Goal: Information Seeking & Learning: Understand process/instructions

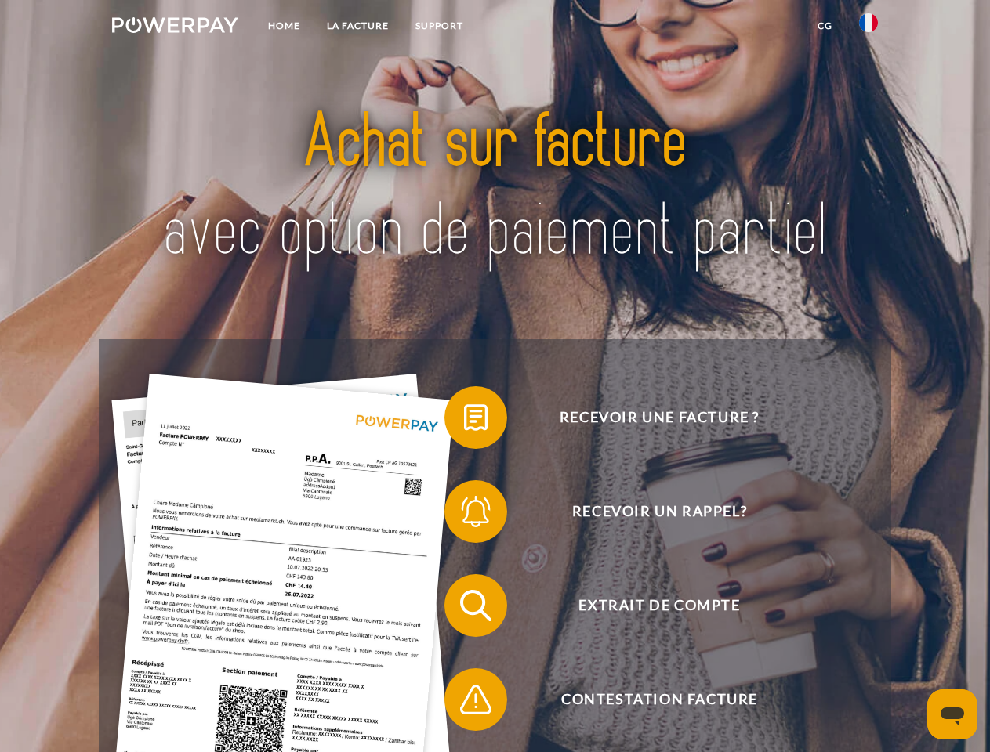
click at [175, 27] on img at bounding box center [175, 25] width 126 height 16
click at [868, 27] on img at bounding box center [868, 22] width 19 height 19
click at [825, 26] on link "CG" at bounding box center [825, 26] width 42 height 28
click at [464, 421] on span at bounding box center [452, 418] width 78 height 78
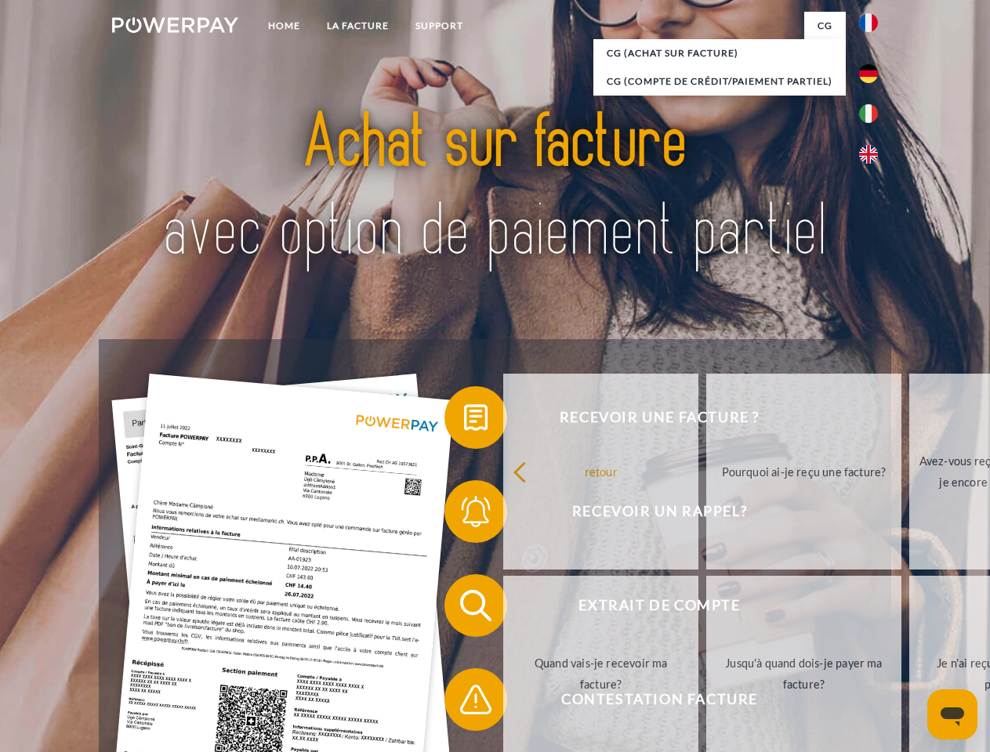
click at [488, 515] on div "retour Pourquoi ai-je reçu une facture? Avez-vous reçu mes paiements, ai-je enc…" at bounding box center [804, 573] width 633 height 404
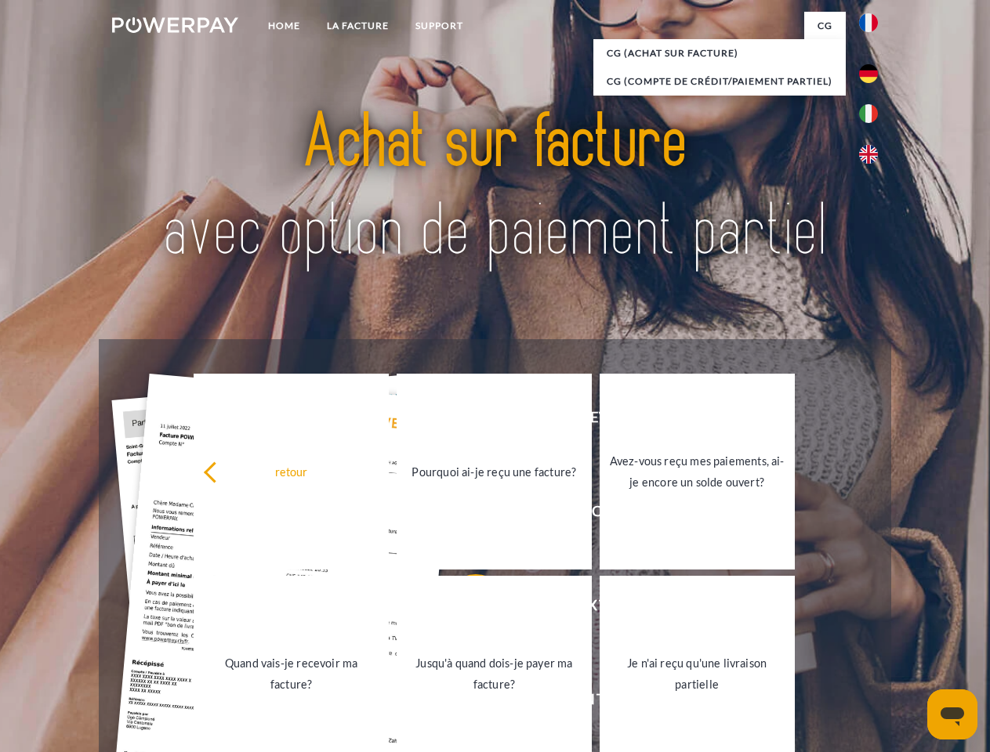
click at [464, 609] on link "Jusqu'à quand dois-je payer ma facture?" at bounding box center [494, 674] width 195 height 196
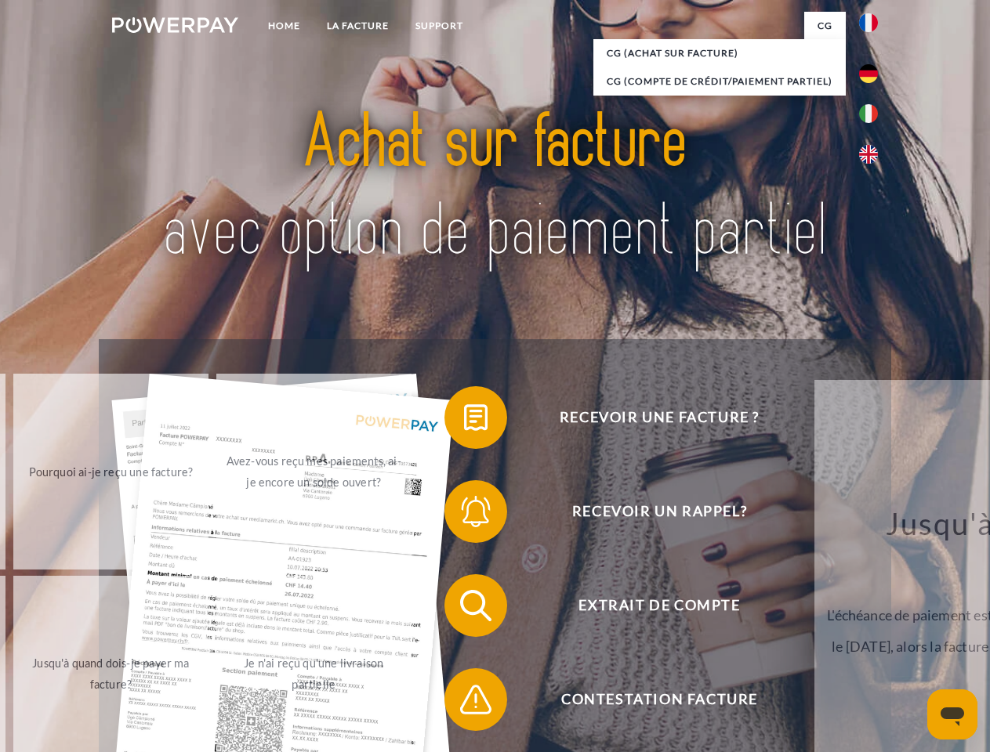
click at [464, 703] on span at bounding box center [452, 700] width 78 height 78
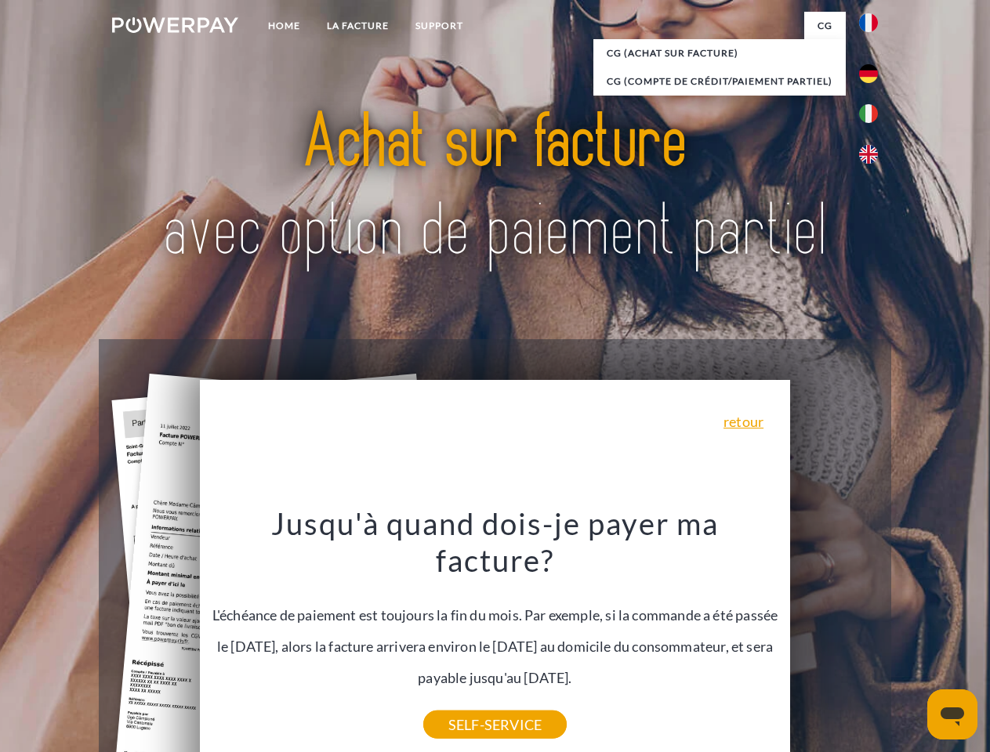
click at [952, 715] on icon "Ouvrir la fenêtre de messagerie" at bounding box center [953, 717] width 24 height 19
